Goal: Task Accomplishment & Management: Manage account settings

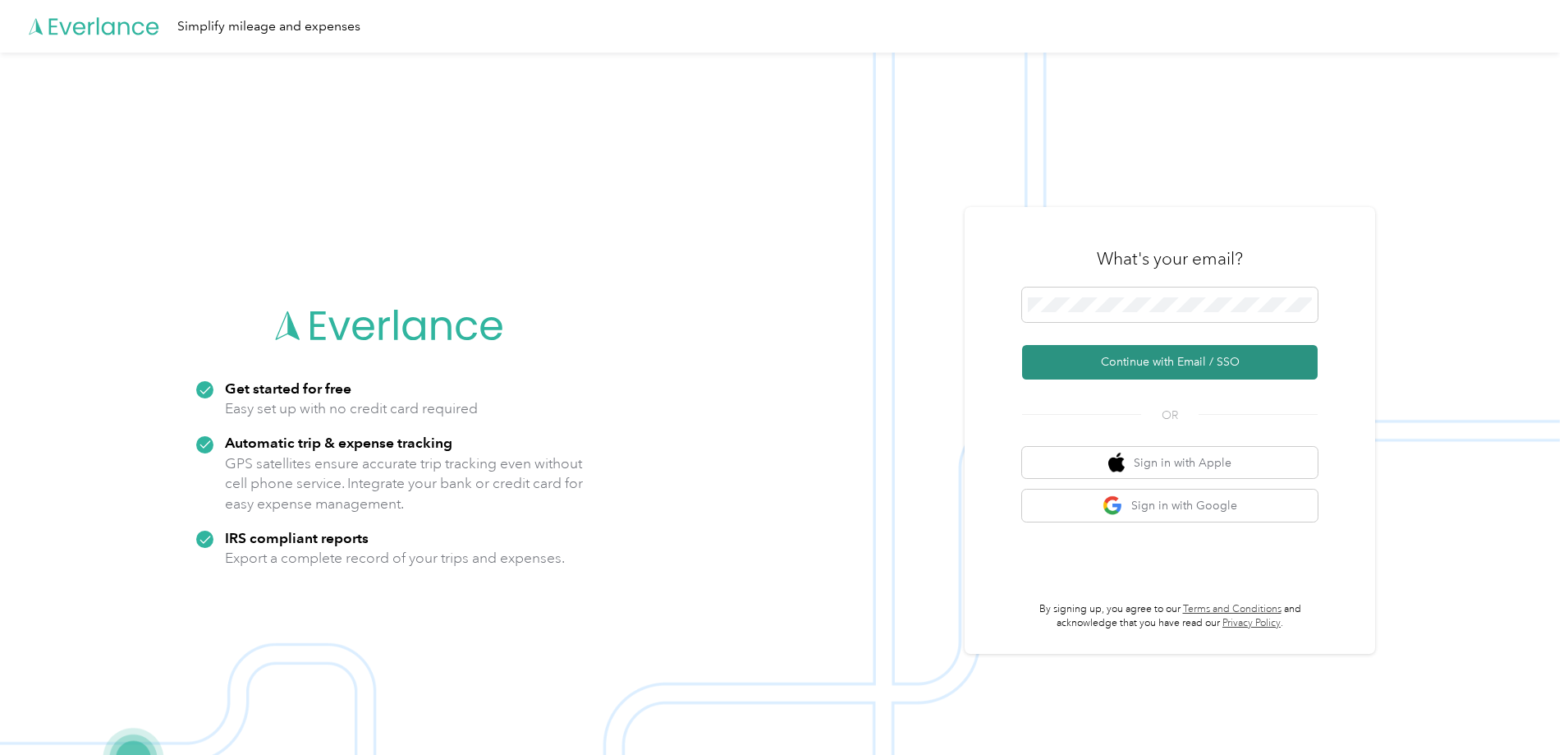
click at [1107, 359] on button "Continue with Email / SSO" at bounding box center [1170, 361] width 295 height 35
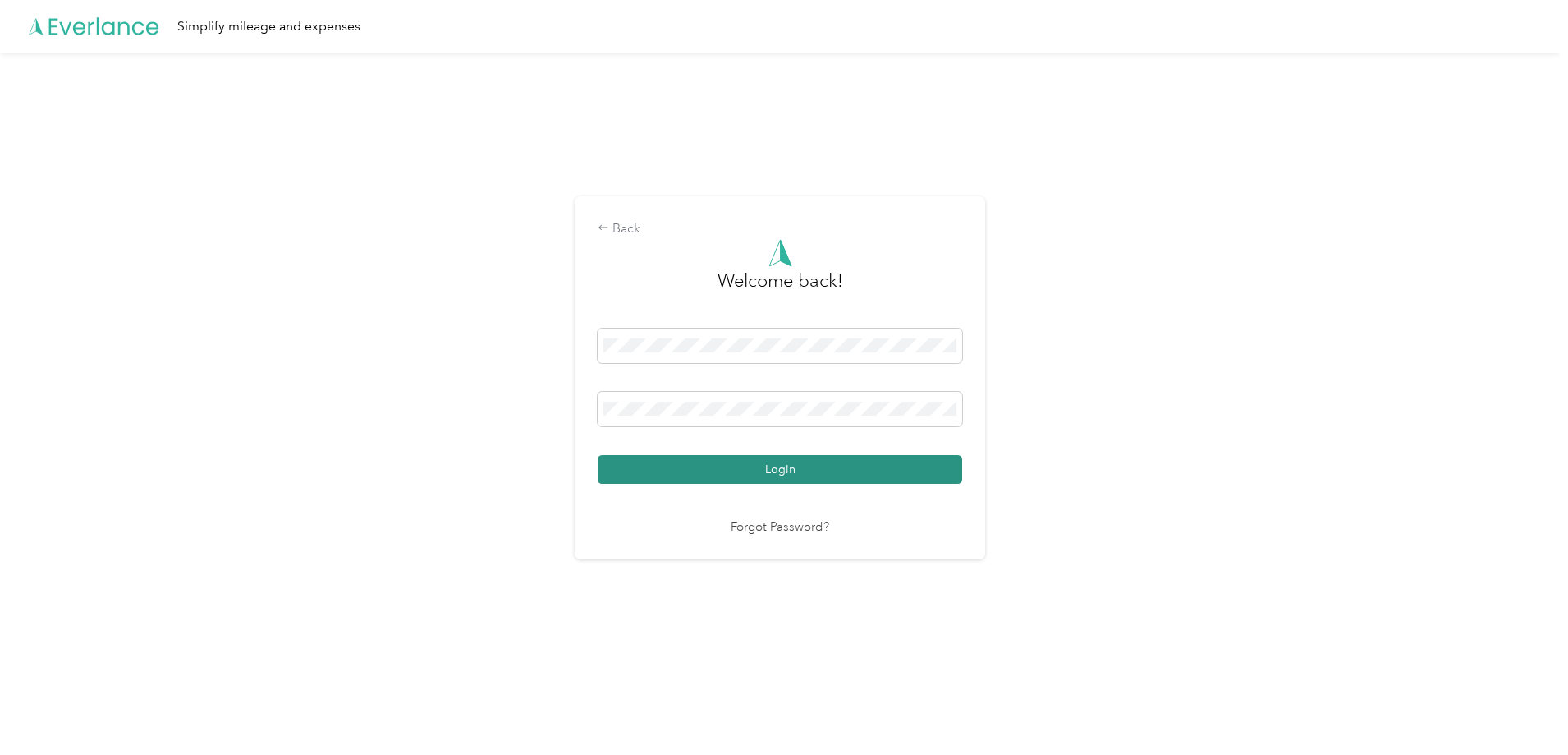
click at [664, 475] on button "Login" at bounding box center [780, 469] width 365 height 28
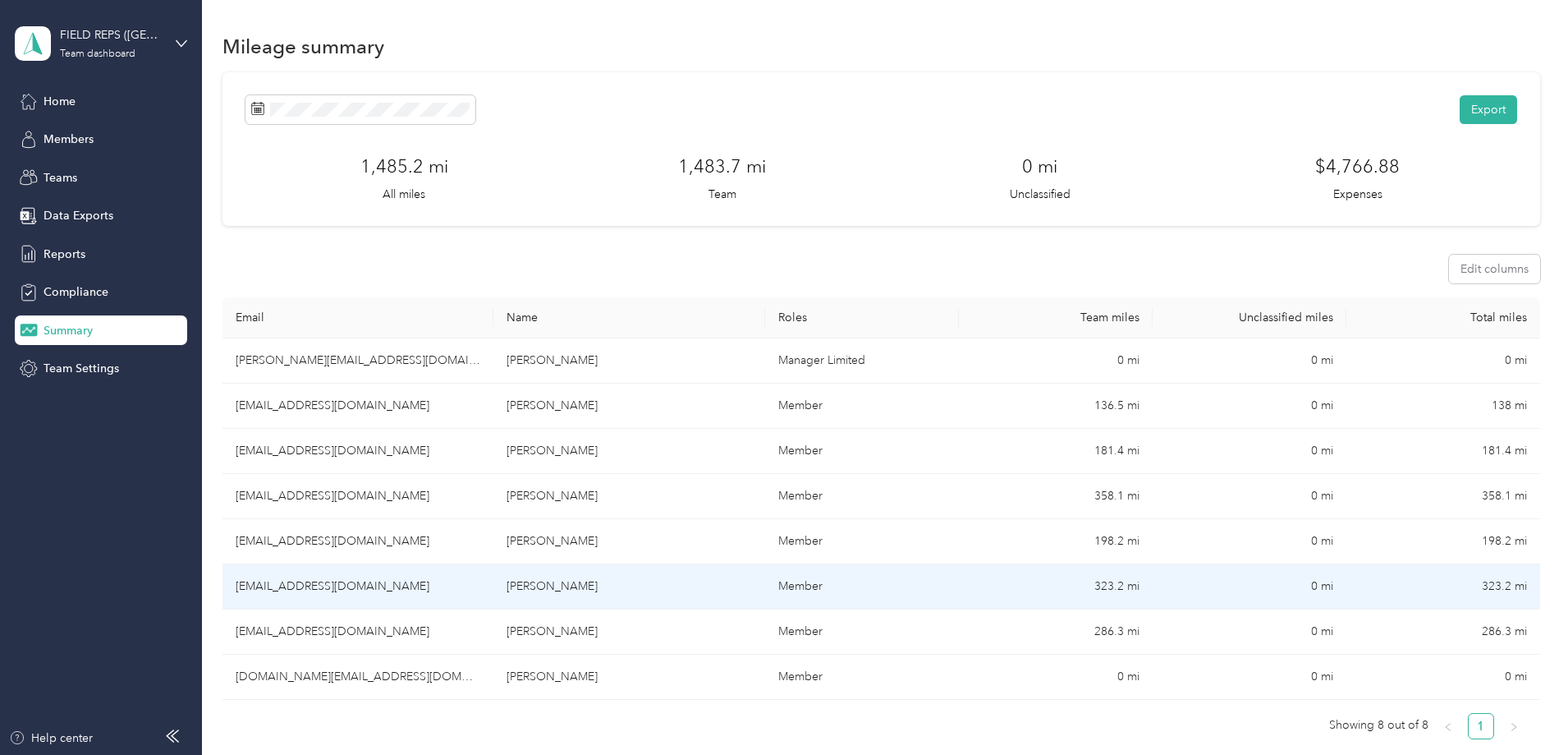
click at [601, 604] on td "[PERSON_NAME]" at bounding box center [628, 587] width 271 height 45
